Goal: Use online tool/utility: Utilize a website feature to perform a specific function

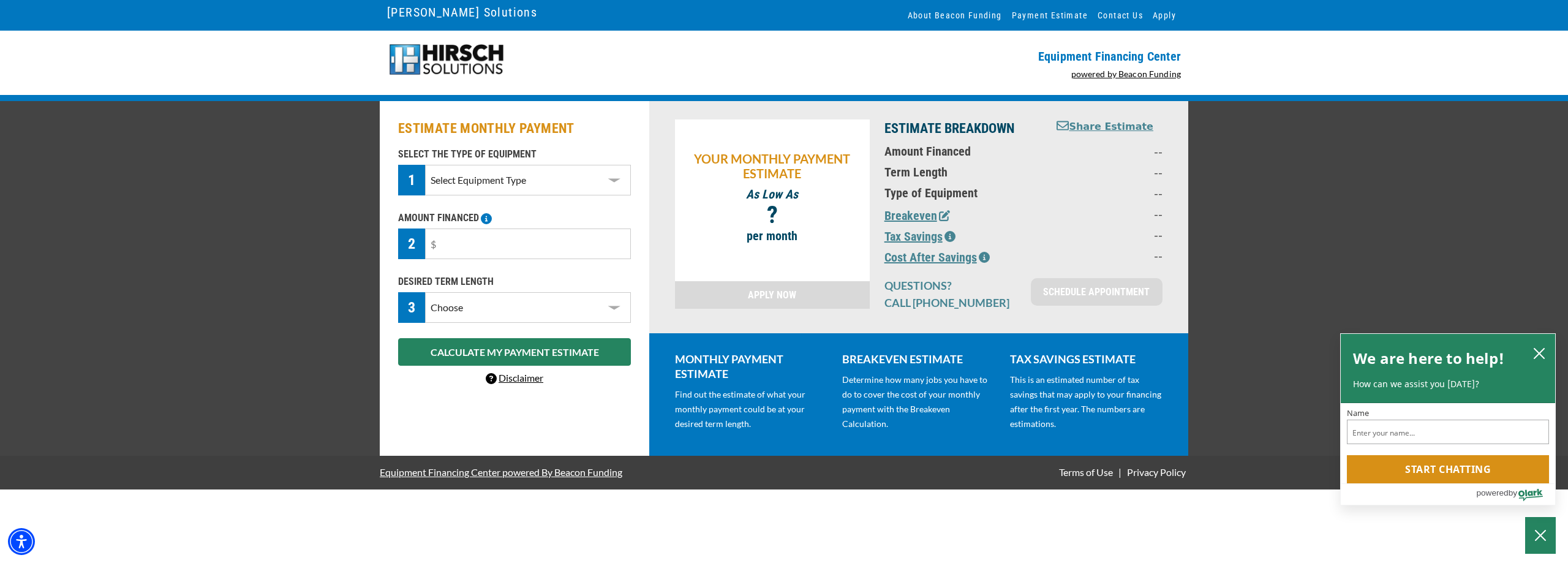
click at [603, 176] on select "Select Equipment Type DTG Printing Embroidery Screen Printing Software and Auto…" at bounding box center [528, 180] width 206 height 31
select select "1"
click at [425, 168] on select "Select Equipment Type DTG Printing Embroidery Screen Printing Software and Auto…" at bounding box center [528, 180] width 206 height 31
click at [539, 310] on select "Choose 36 Months 48 Months 60 Months" at bounding box center [528, 307] width 206 height 31
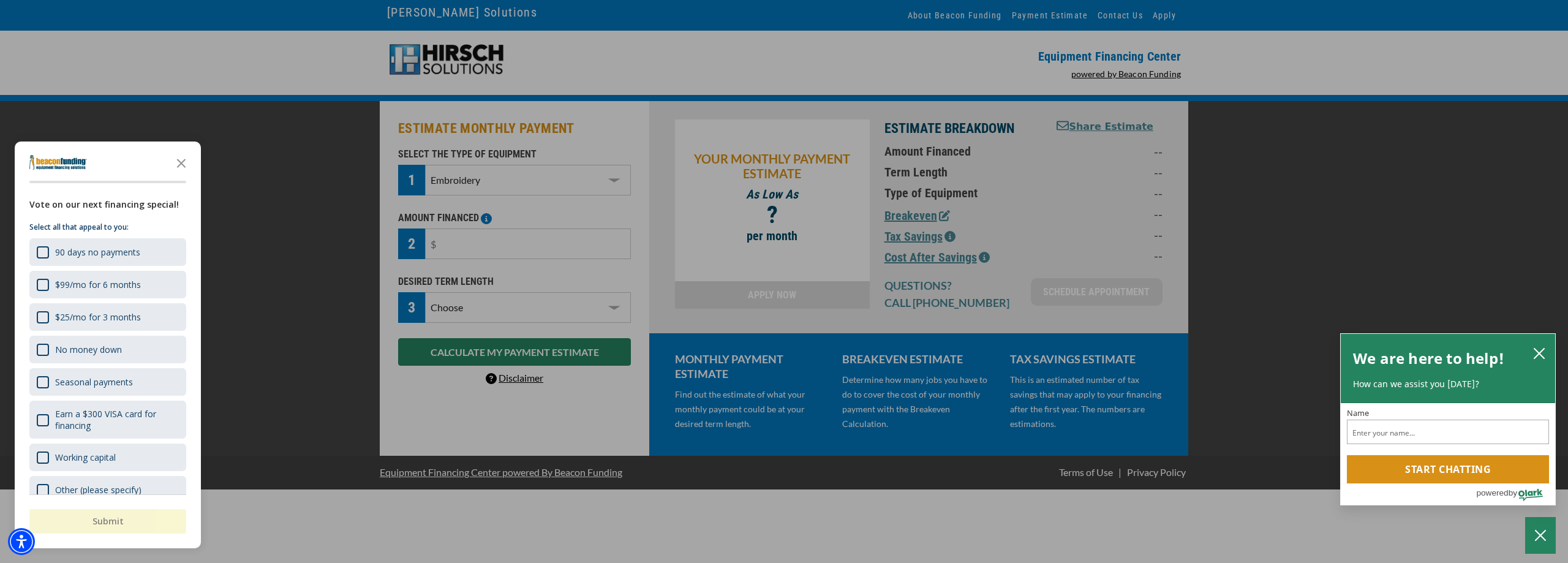
select select "60"
click at [425, 308] on select "Choose 36 Months 48 Months 60 Months" at bounding box center [528, 307] width 206 height 31
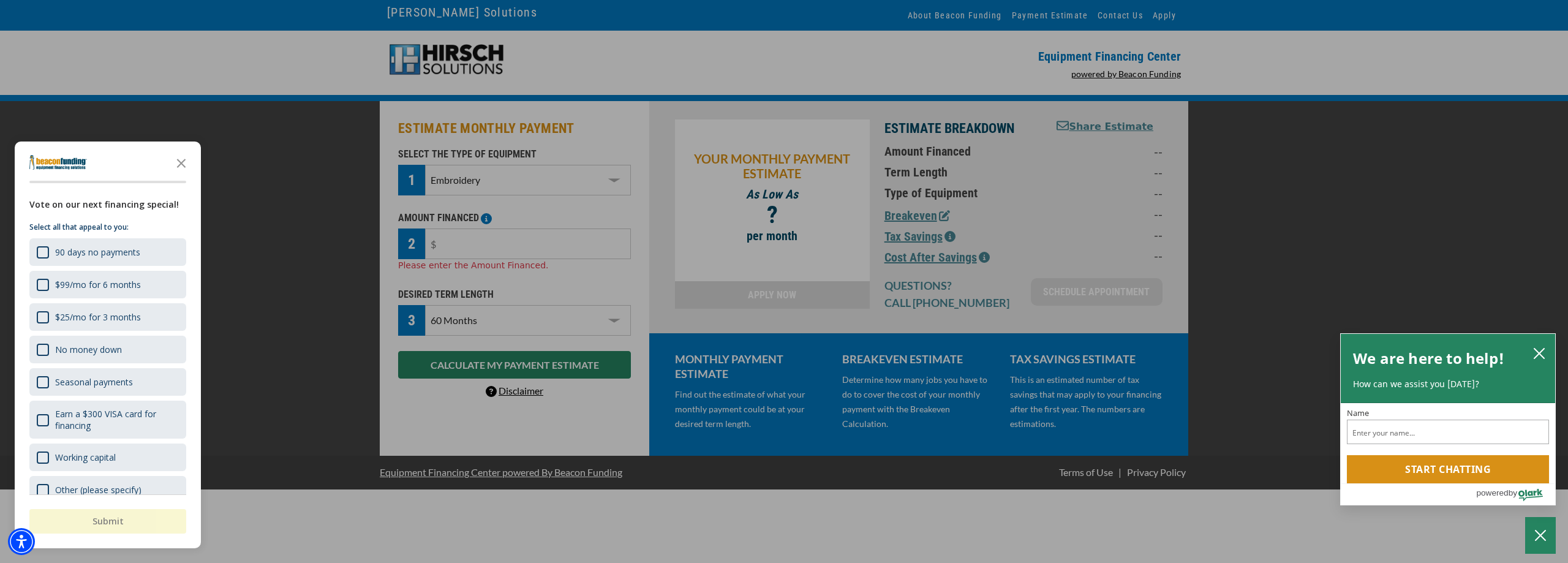
click at [509, 242] on div "button" at bounding box center [784, 281] width 1568 height 563
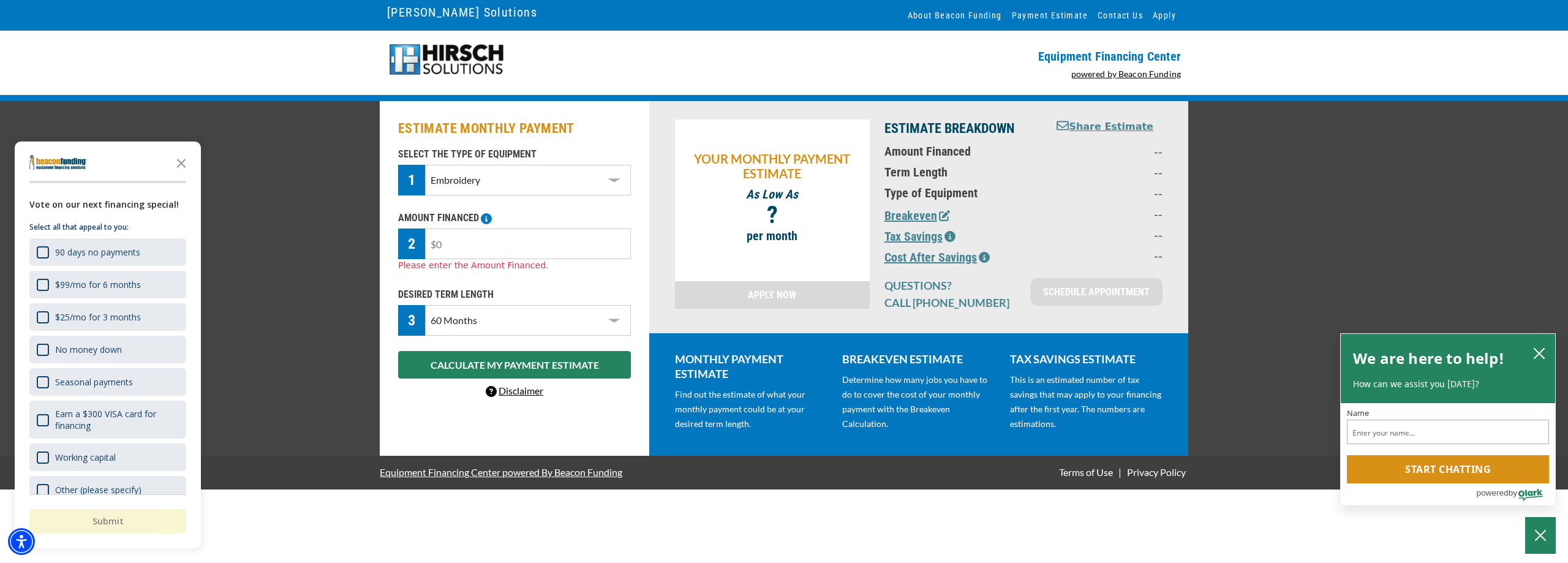
click at [509, 242] on input "text" at bounding box center [528, 244] width 206 height 31
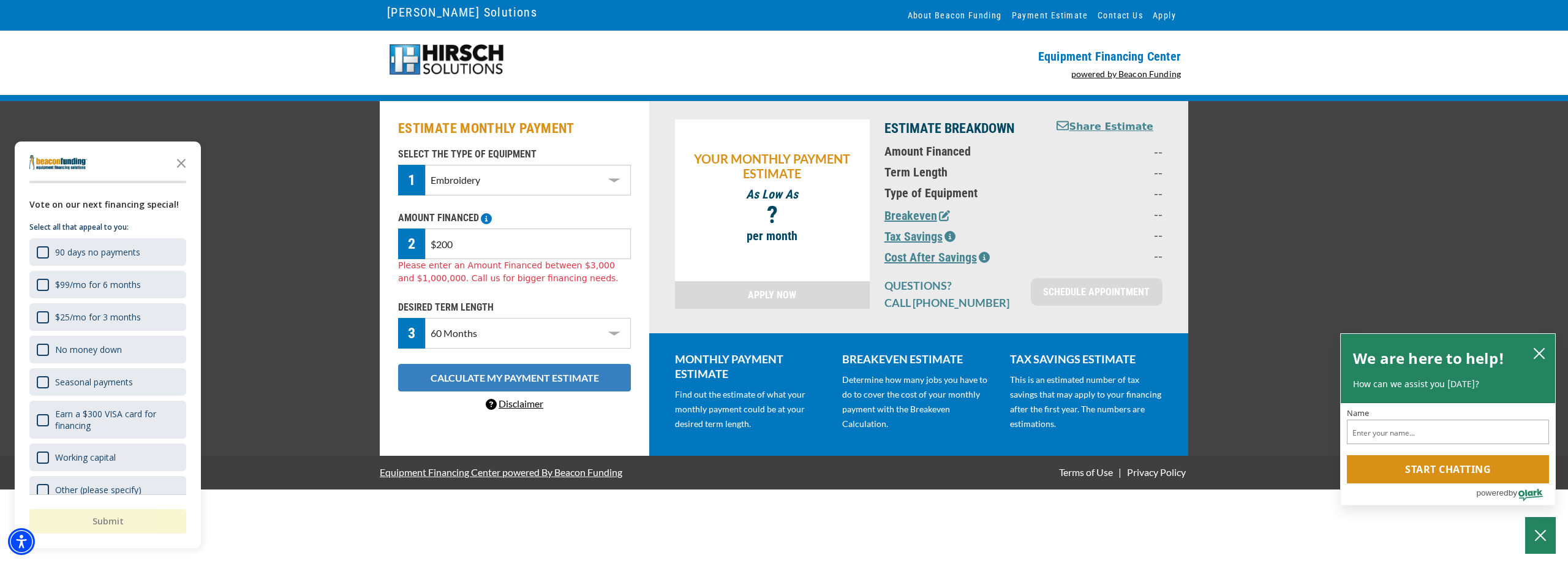
click at [448, 370] on button "CALCULATE MY PAYMENT ESTIMATE" at bounding box center [515, 377] width 233 height 27
drag, startPoint x: 470, startPoint y: 247, endPoint x: 437, endPoint y: 251, distance: 33.2
click at [437, 251] on input "$200" at bounding box center [528, 244] width 206 height 31
type input "$30,000"
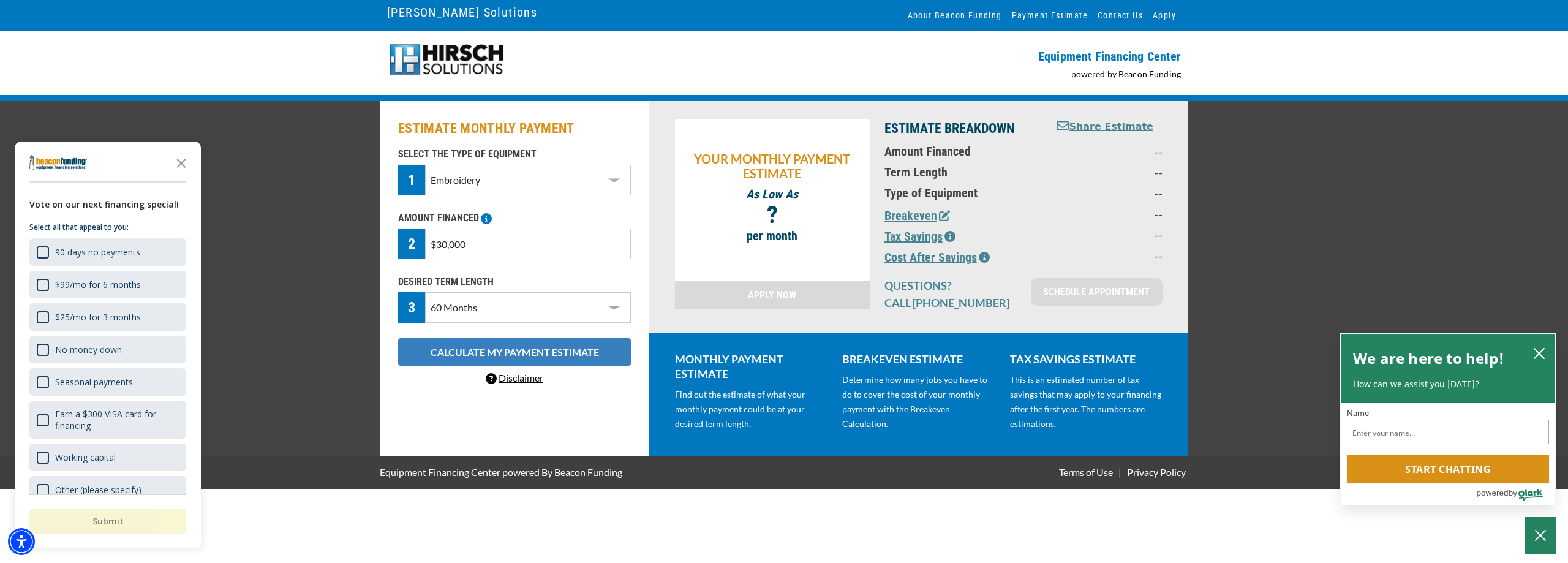
click at [427, 377] on div "SELECT THE TYPE OF EQUIPMENT 1 Select Equipment Type DTG Printing Embroidery Sc…" at bounding box center [514, 266] width 247 height 239
click at [432, 348] on button "CALCULATE MY PAYMENT ESTIMATE" at bounding box center [515, 352] width 233 height 27
